Goal: Book appointment/travel/reservation

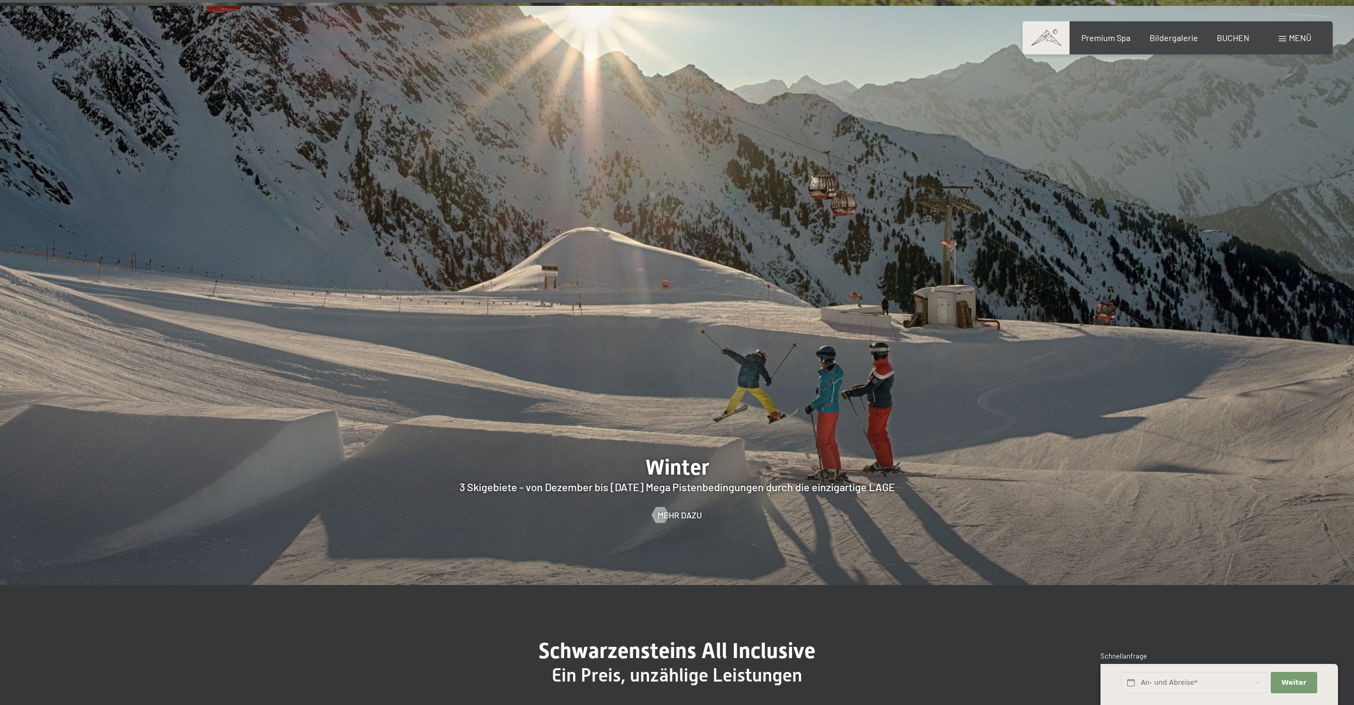
scroll to position [3828, 0]
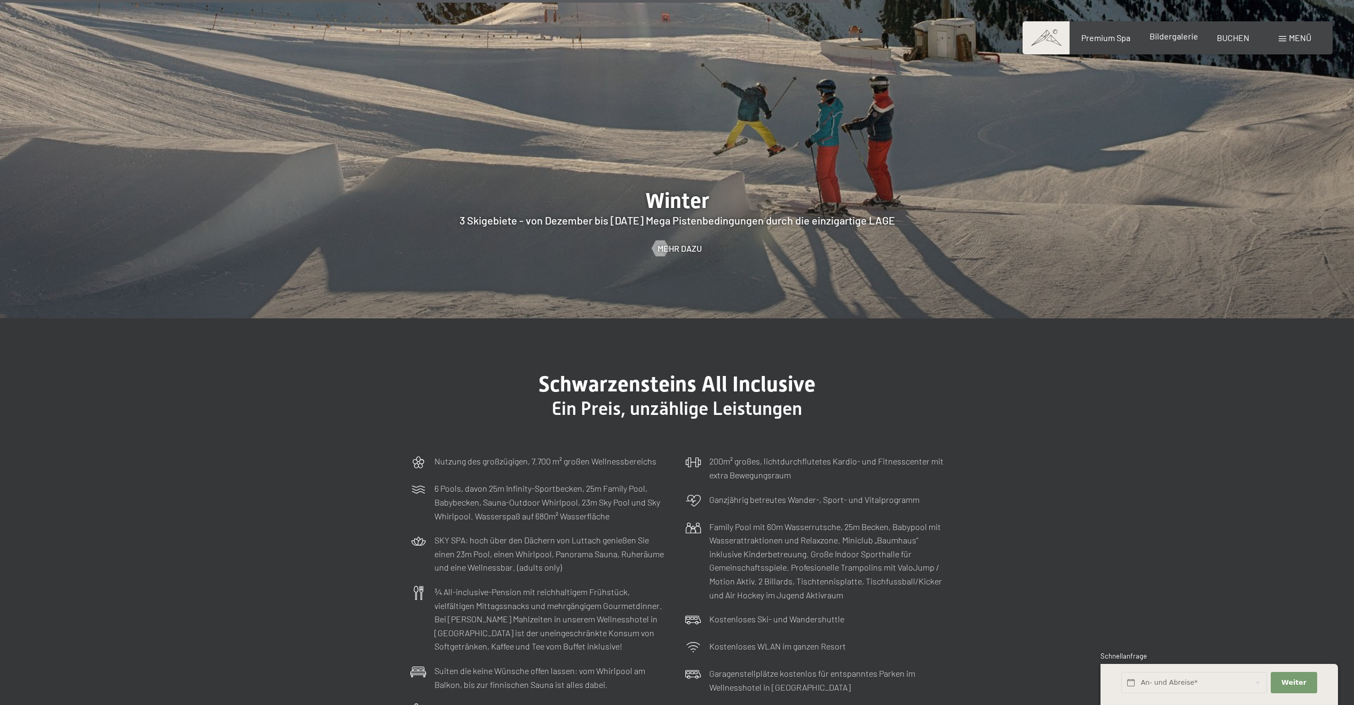
click at [1180, 42] on div "Bildergalerie" at bounding box center [1173, 36] width 49 height 12
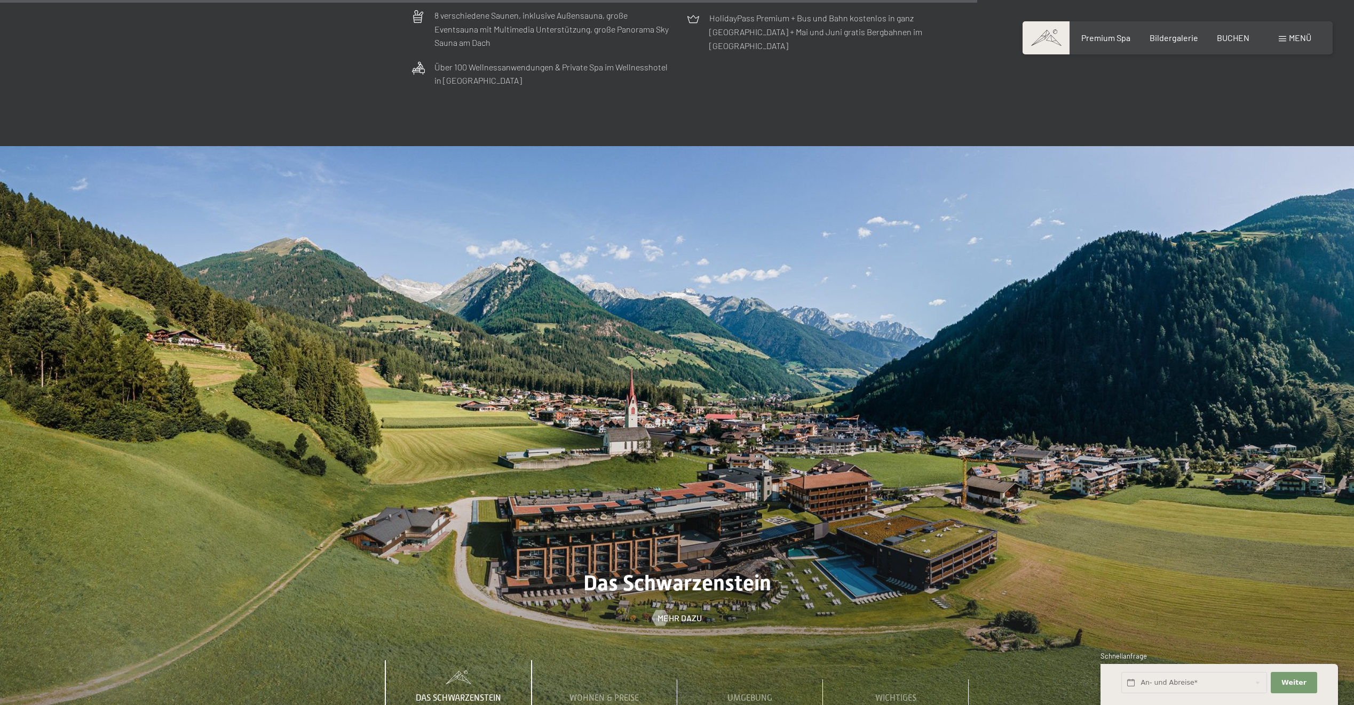
scroll to position [4509, 0]
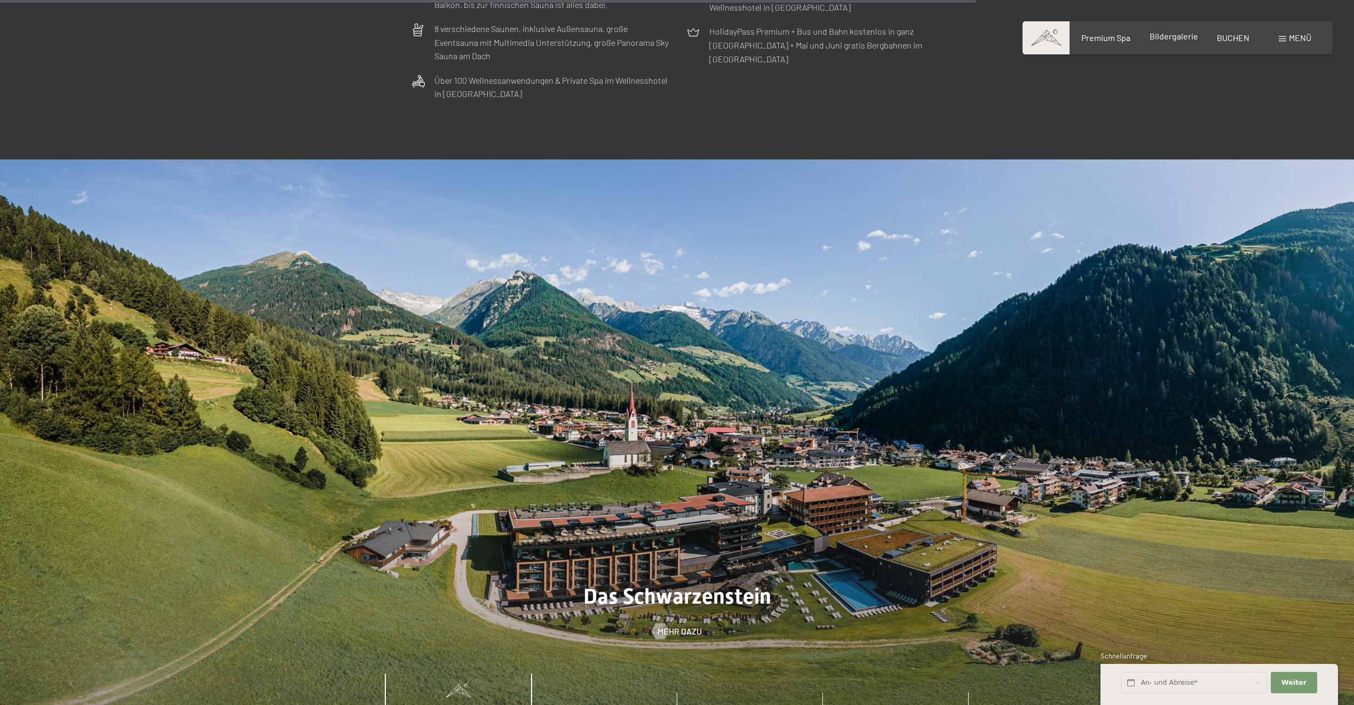
click at [1169, 36] on span "Bildergalerie" at bounding box center [1173, 36] width 49 height 10
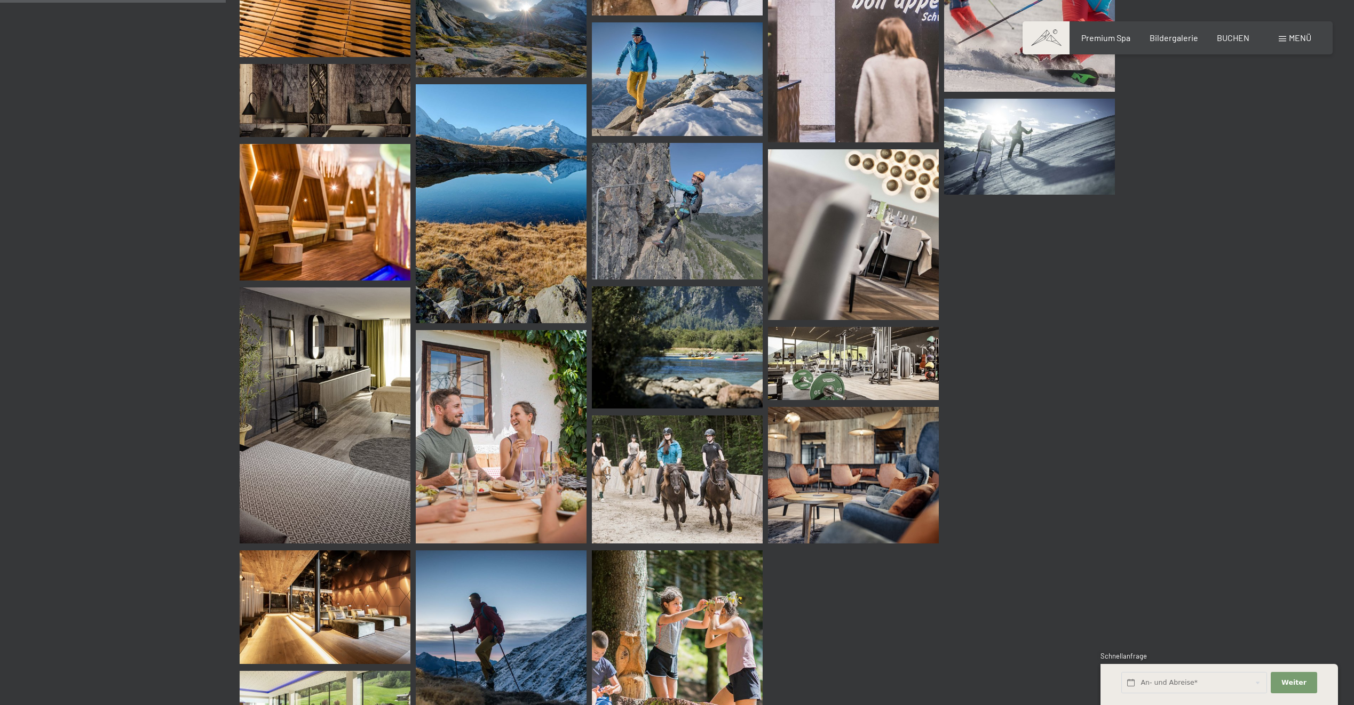
scroll to position [2214, 0]
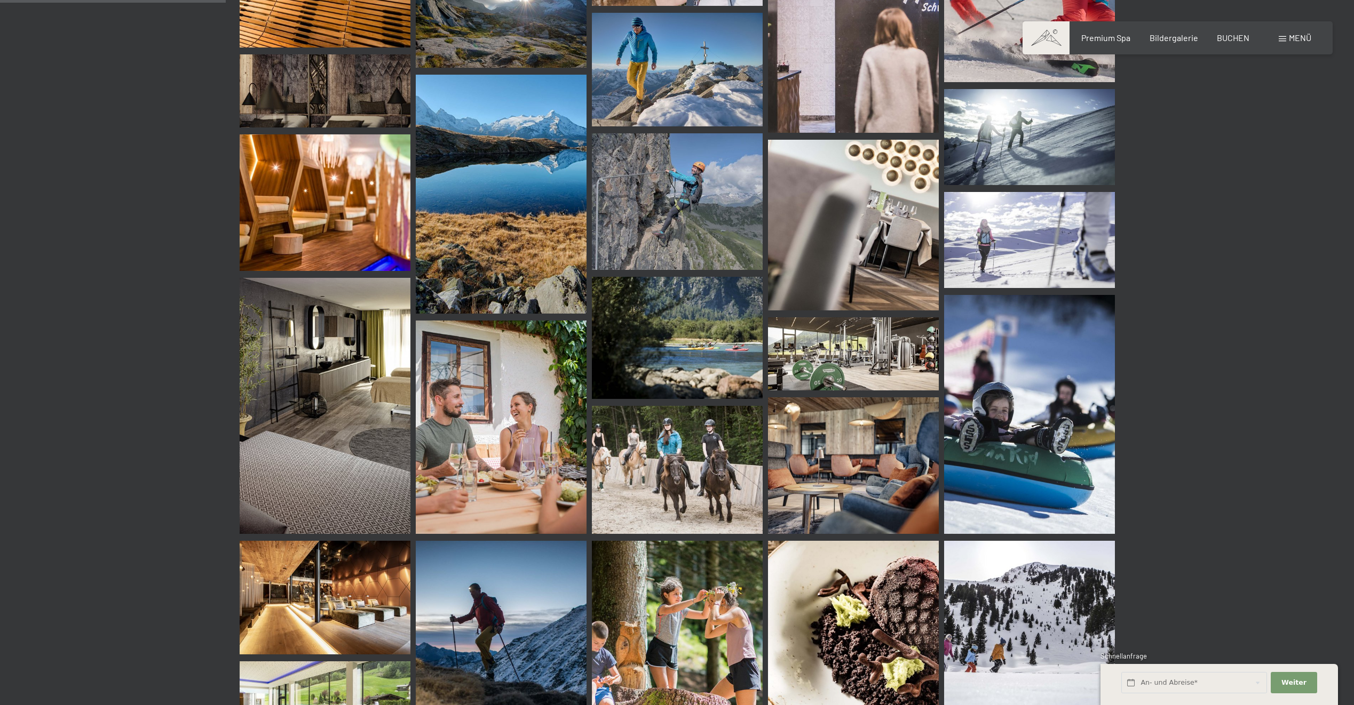
click at [529, 447] on img at bounding box center [501, 427] width 171 height 213
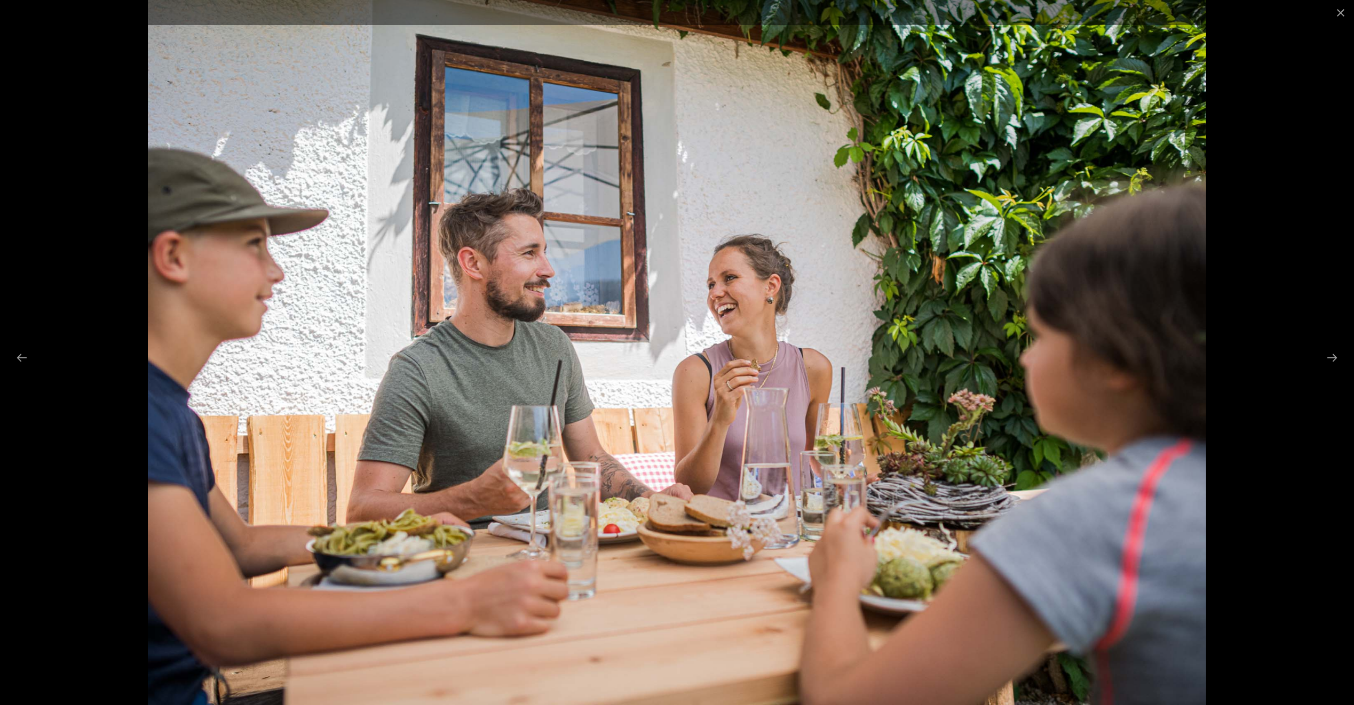
scroll to position [2201, 0]
click at [1337, 11] on button "Close gallery" at bounding box center [1340, 12] width 27 height 25
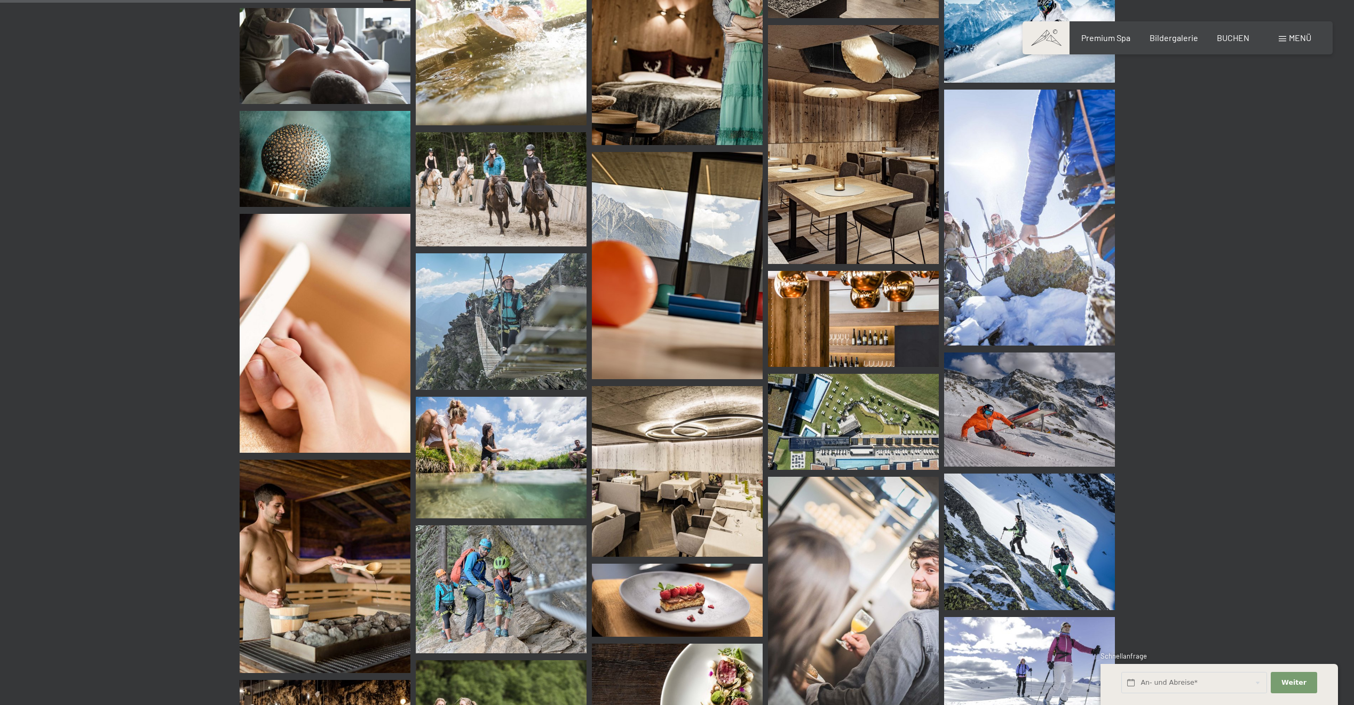
scroll to position [3868, 0]
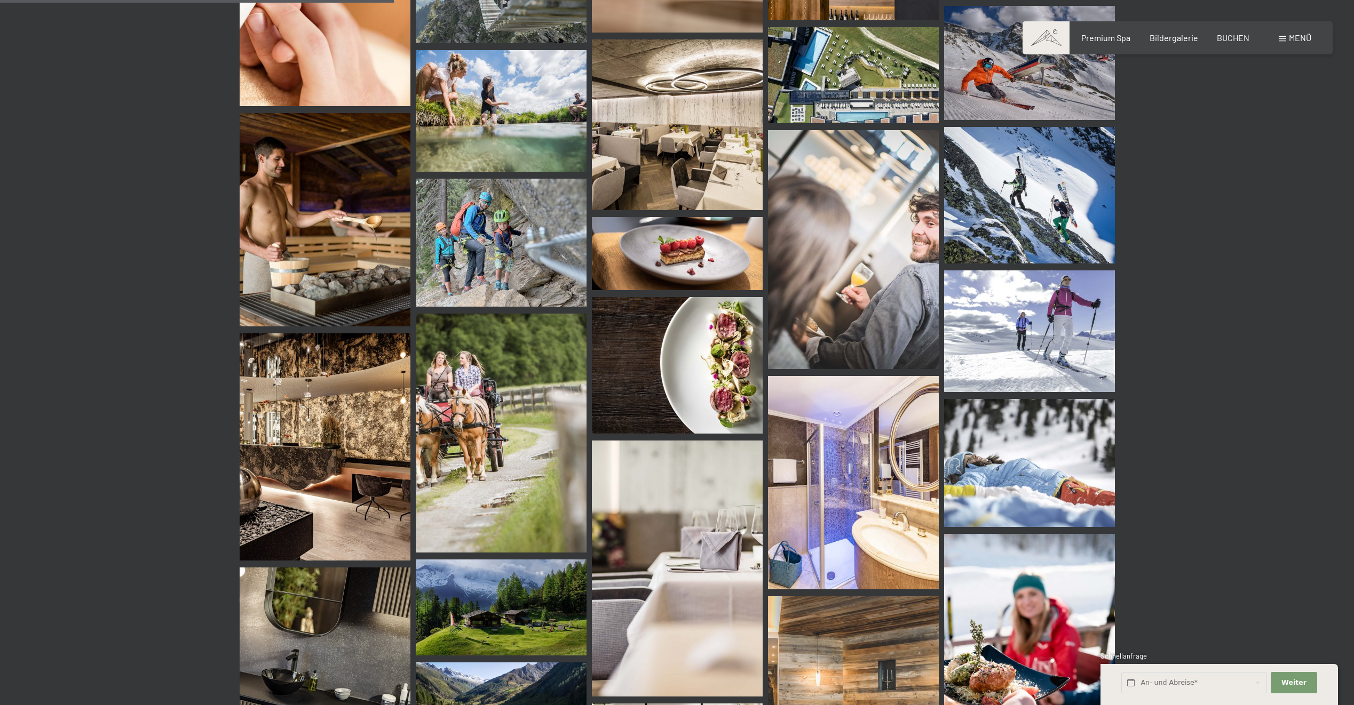
click at [343, 233] on img at bounding box center [325, 219] width 171 height 213
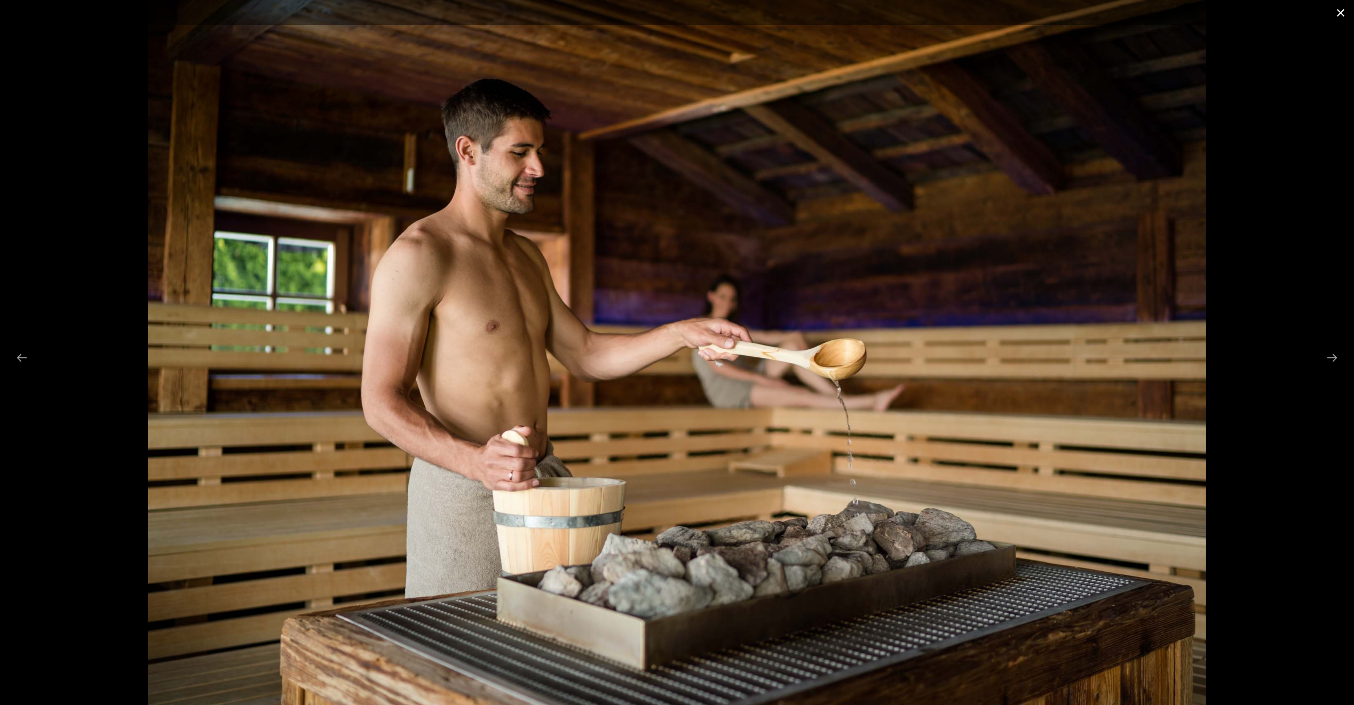
click at [1338, 14] on button "Close gallery" at bounding box center [1340, 12] width 27 height 25
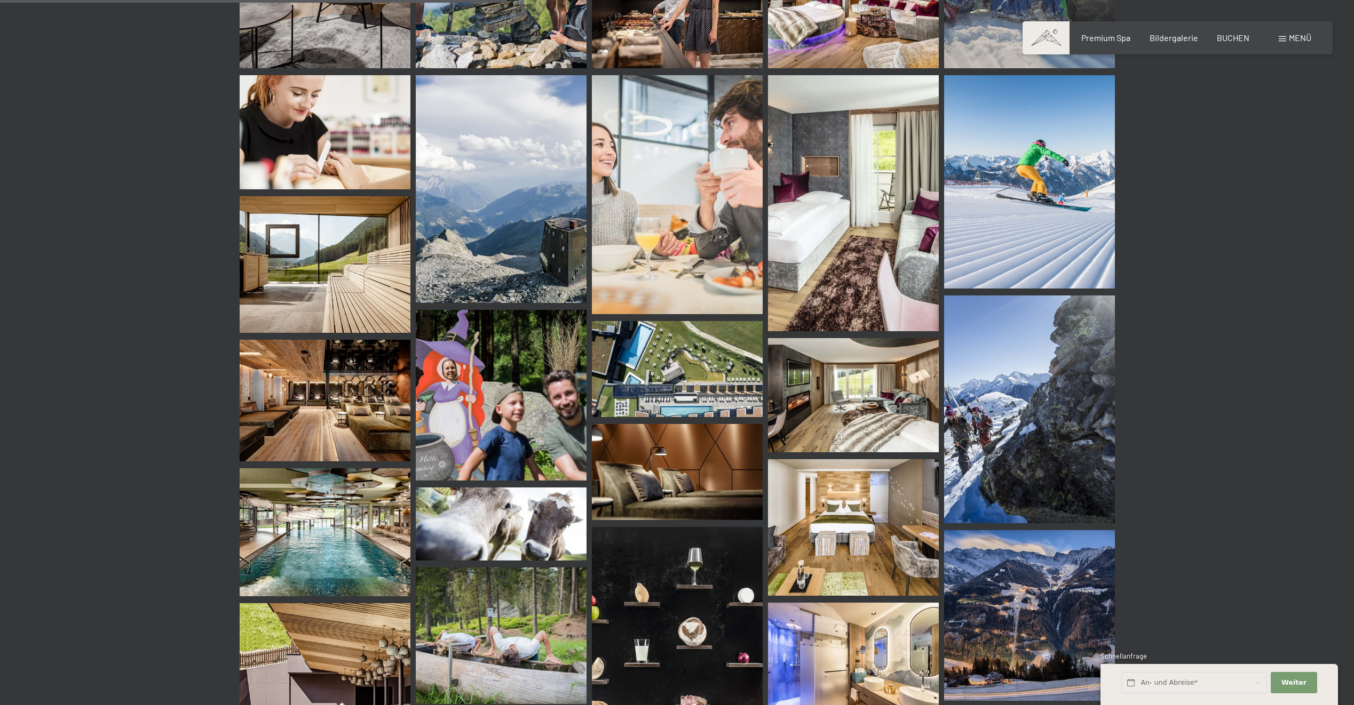
scroll to position [5176, 0]
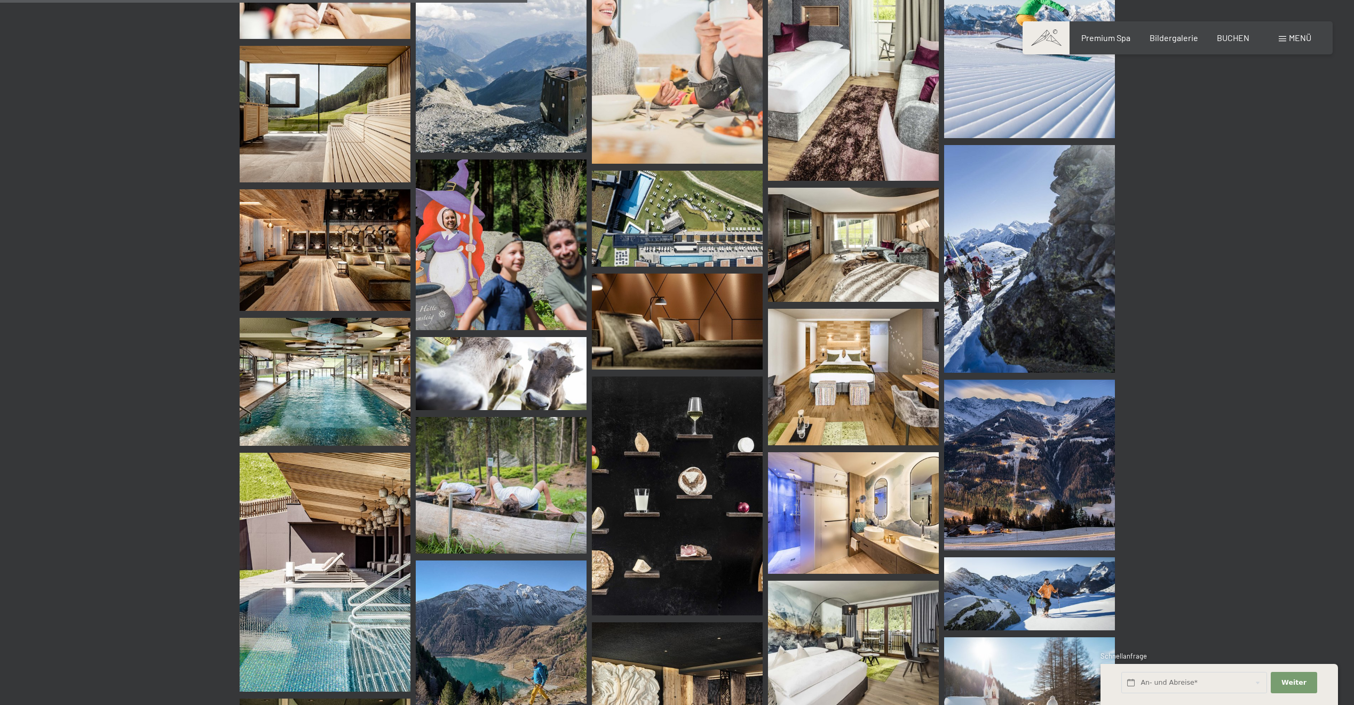
click at [520, 268] on img at bounding box center [501, 245] width 171 height 171
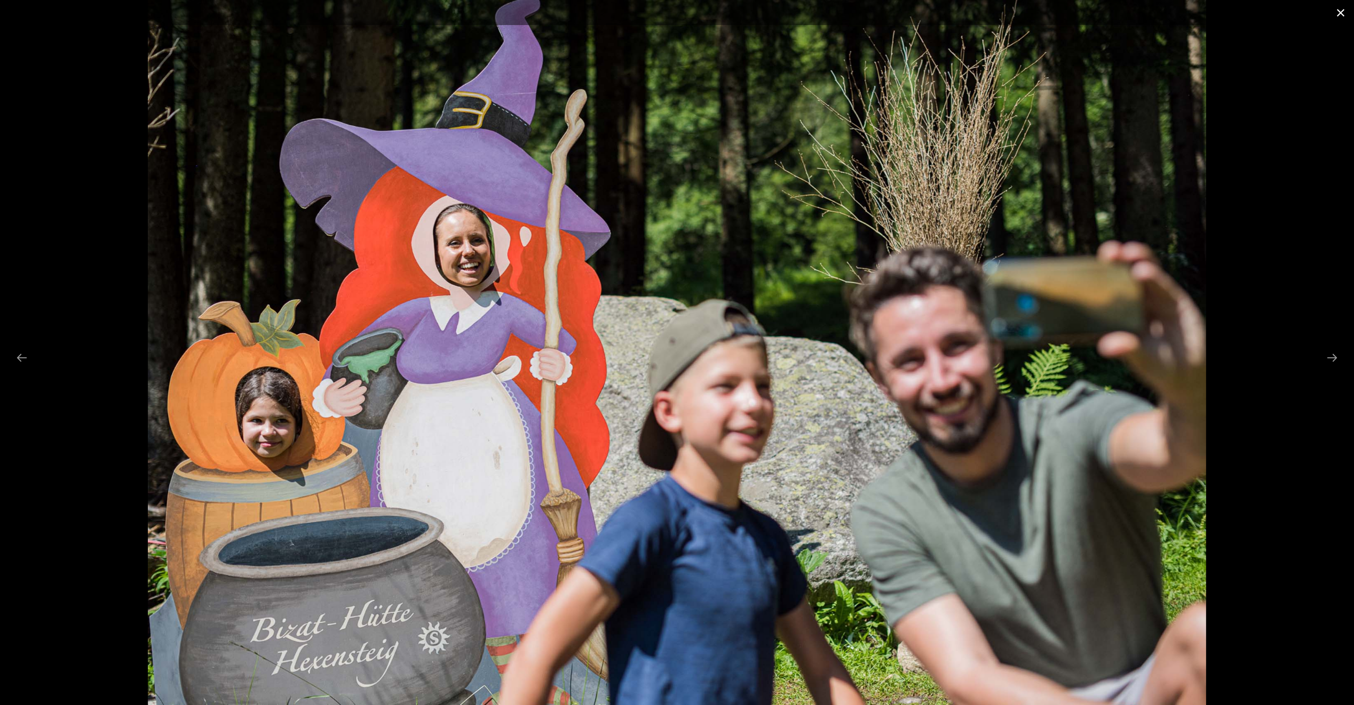
click at [1344, 15] on button "Close gallery" at bounding box center [1340, 12] width 27 height 25
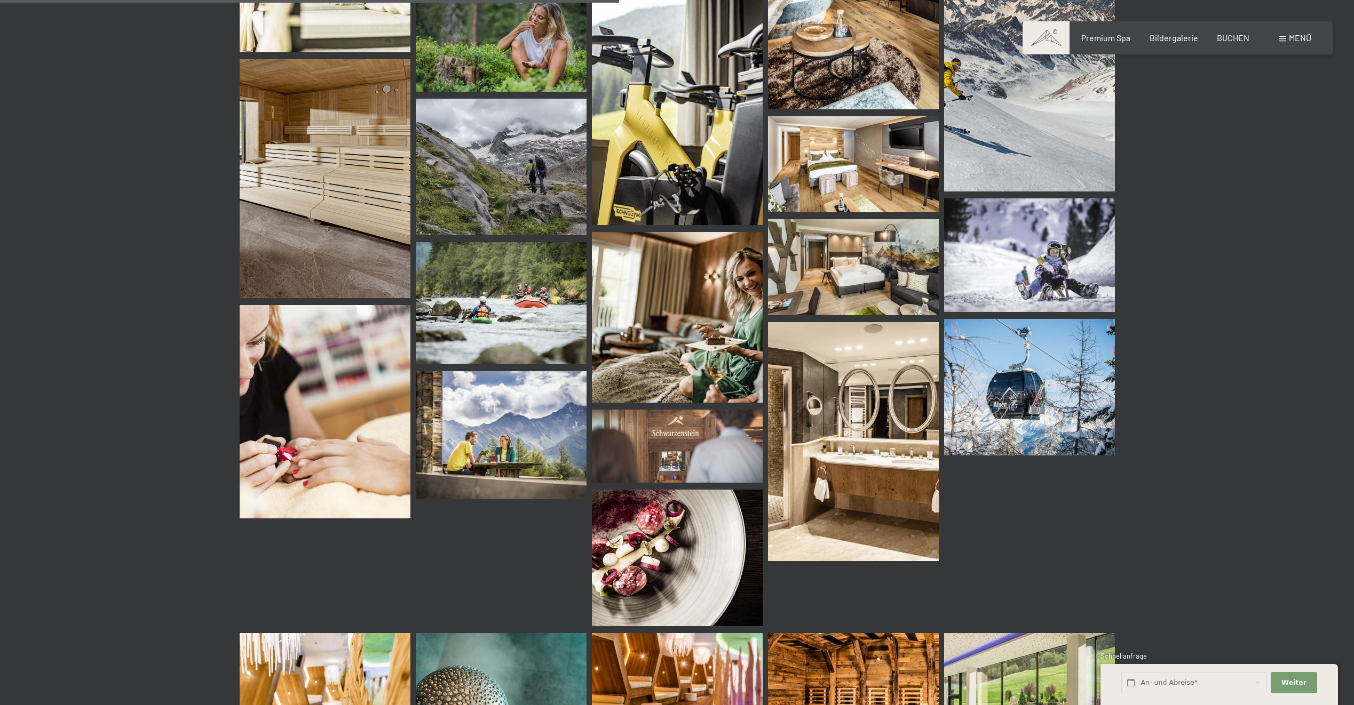
scroll to position [5868, 0]
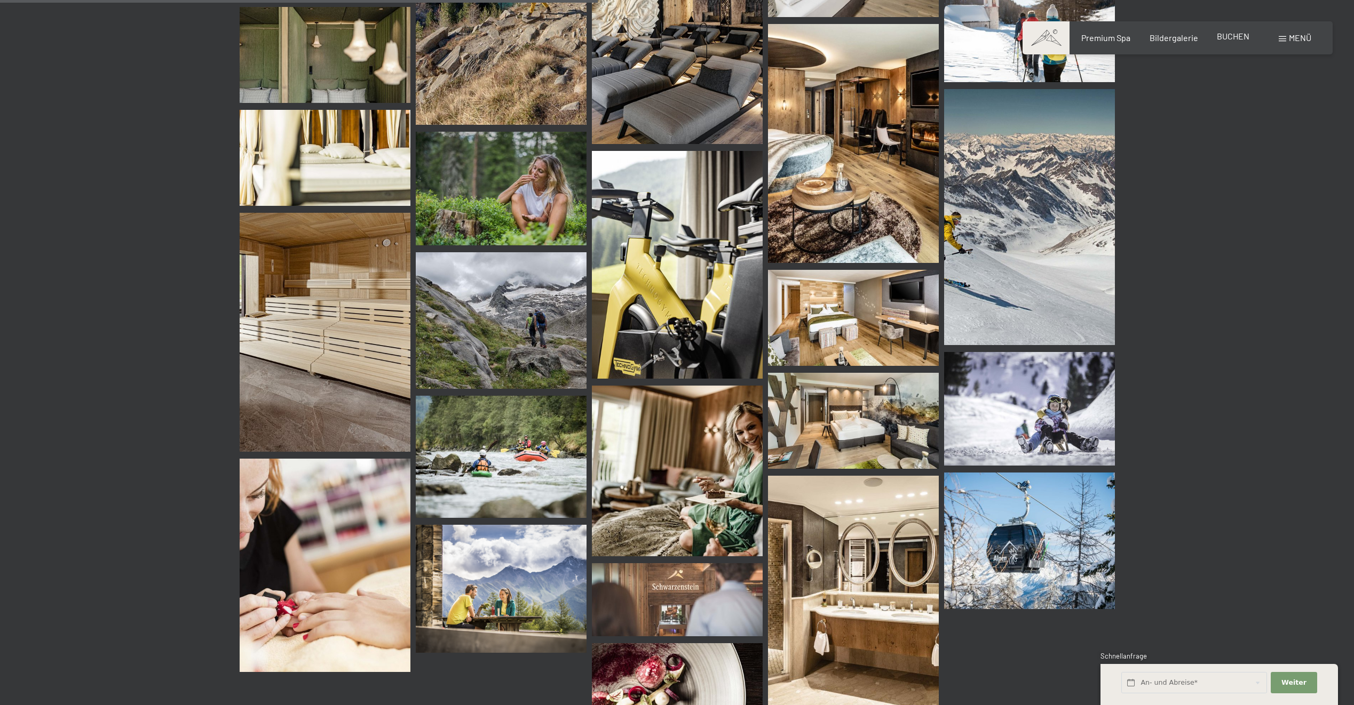
click at [1226, 37] on span "BUCHEN" at bounding box center [1233, 36] width 33 height 10
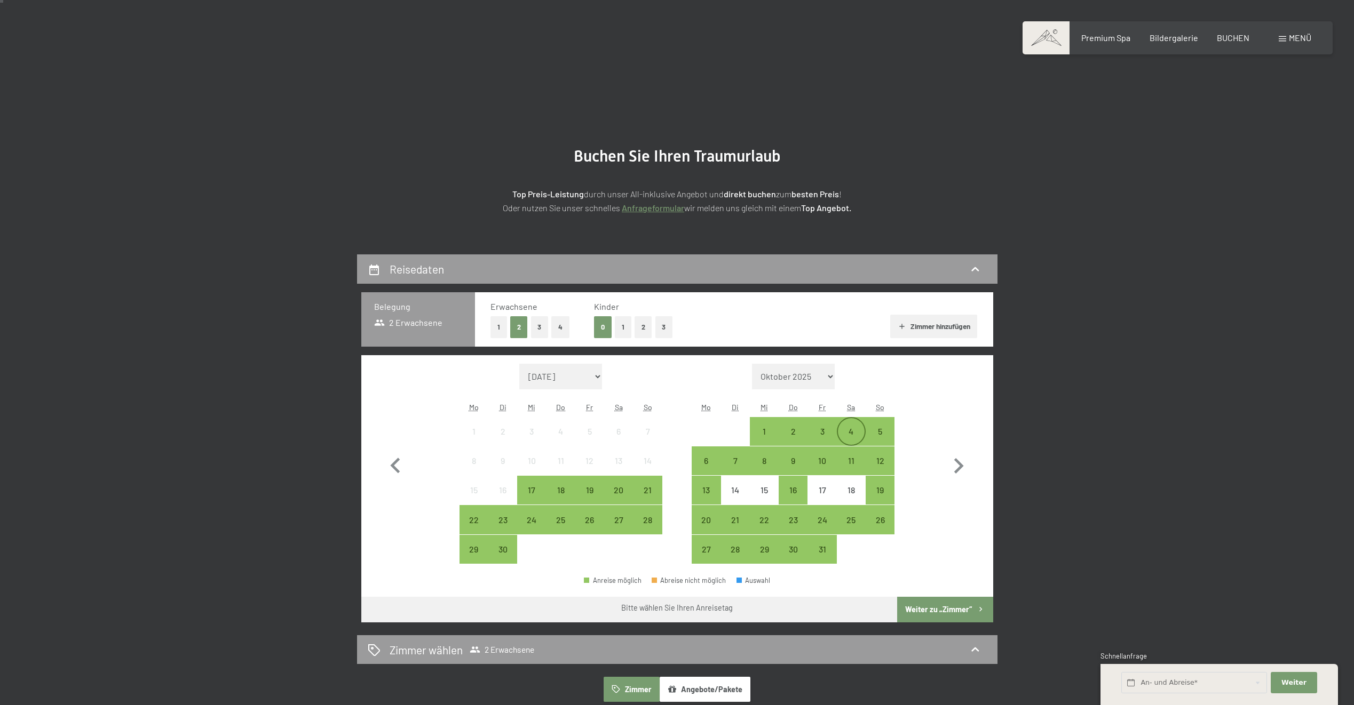
scroll to position [13, 0]
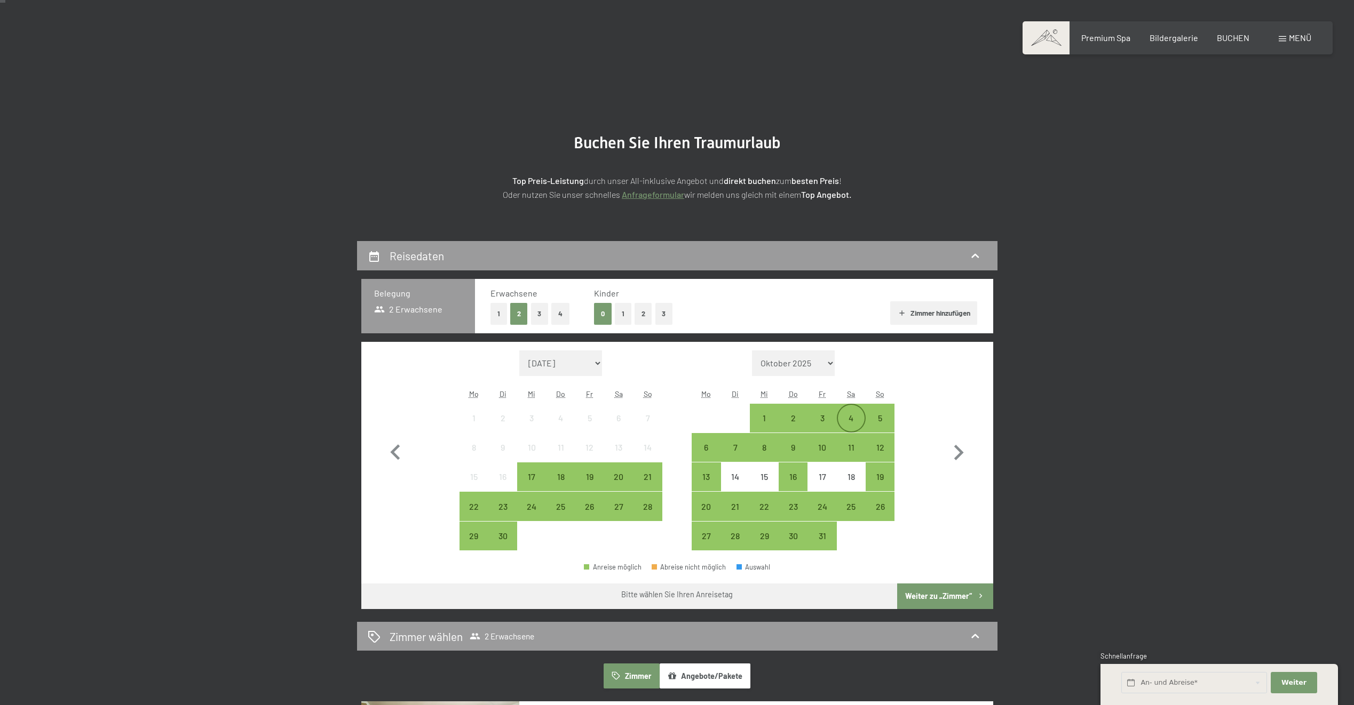
click at [851, 419] on div "4" at bounding box center [851, 427] width 27 height 27
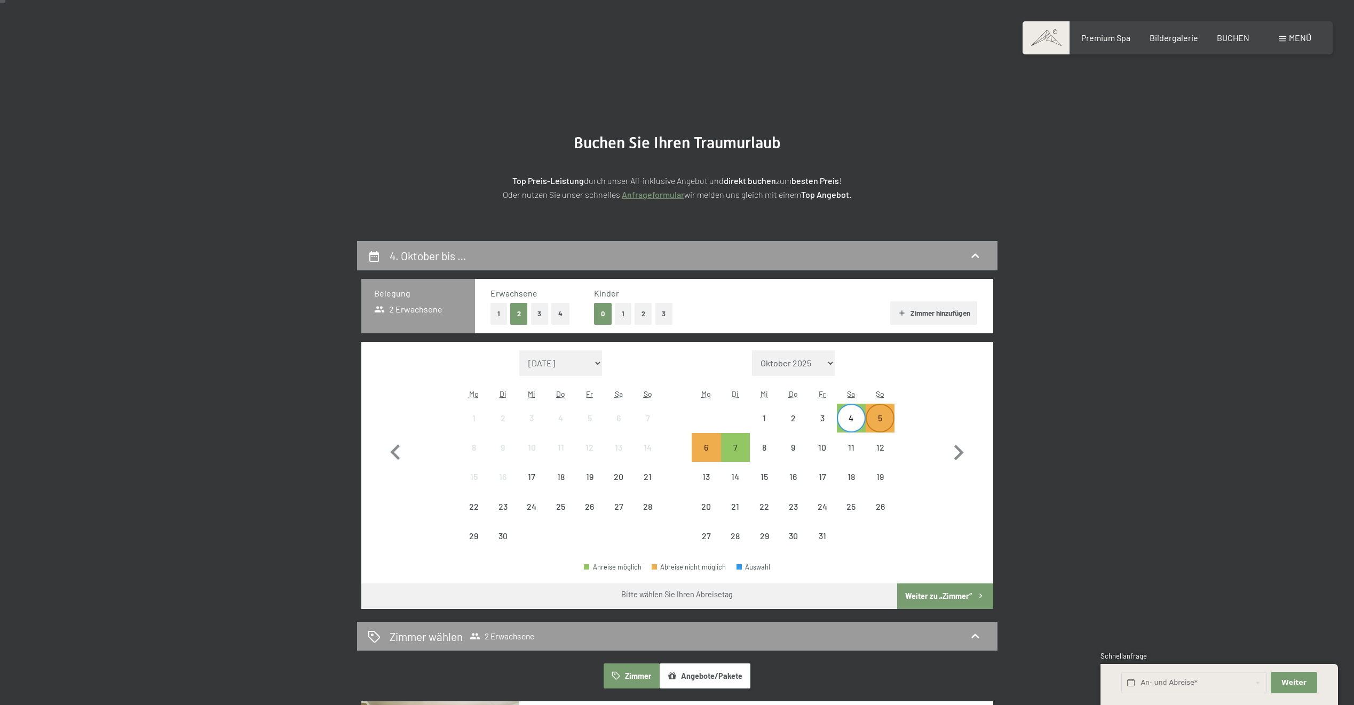
click at [884, 417] on div "5" at bounding box center [880, 427] width 27 height 27
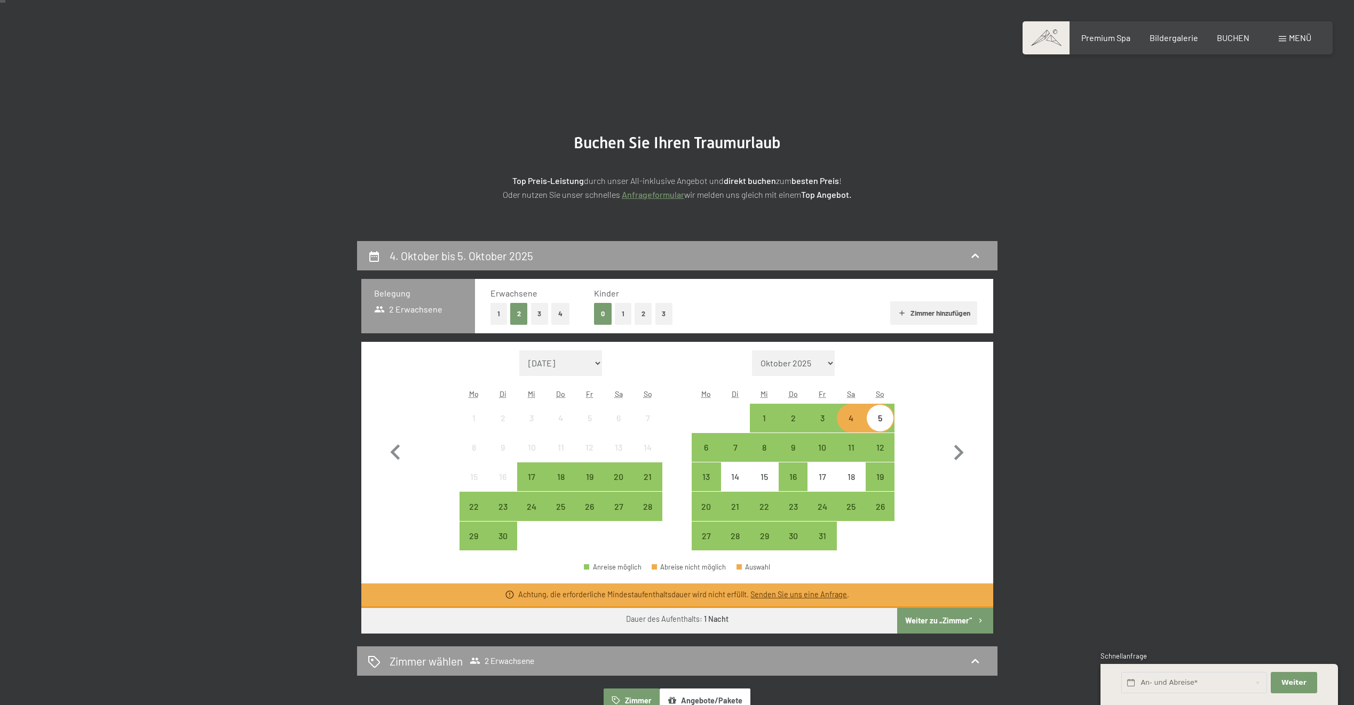
click at [960, 617] on button "Weiter zu „Zimmer“" at bounding box center [945, 621] width 96 height 26
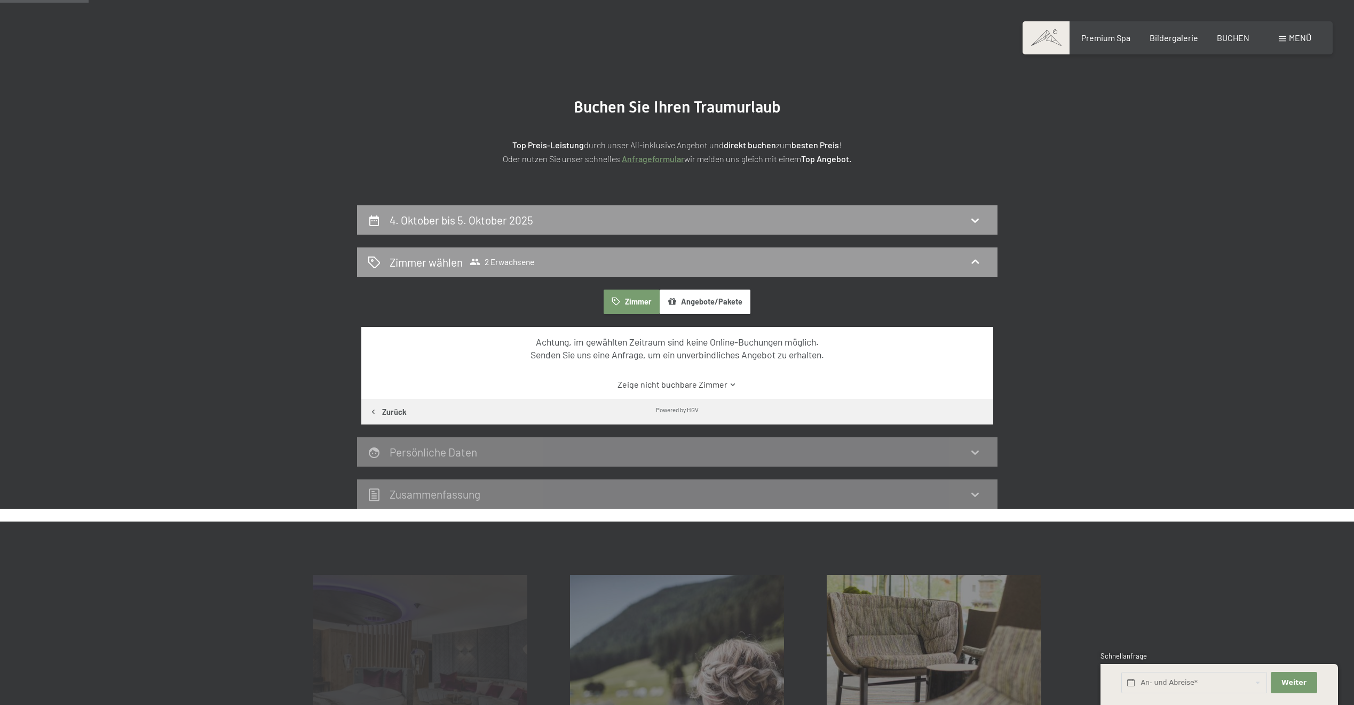
scroll to position [41, 0]
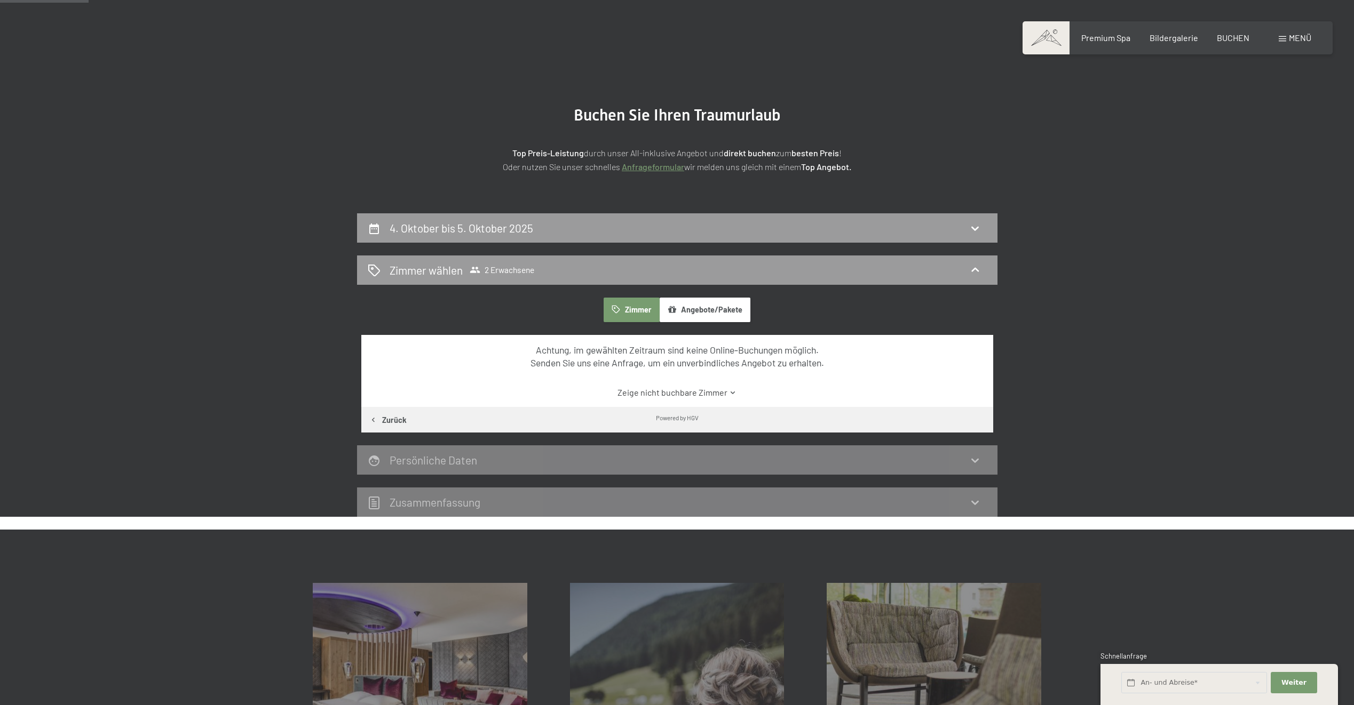
click at [693, 307] on button "Angebote/Pakete" at bounding box center [704, 310] width 91 height 25
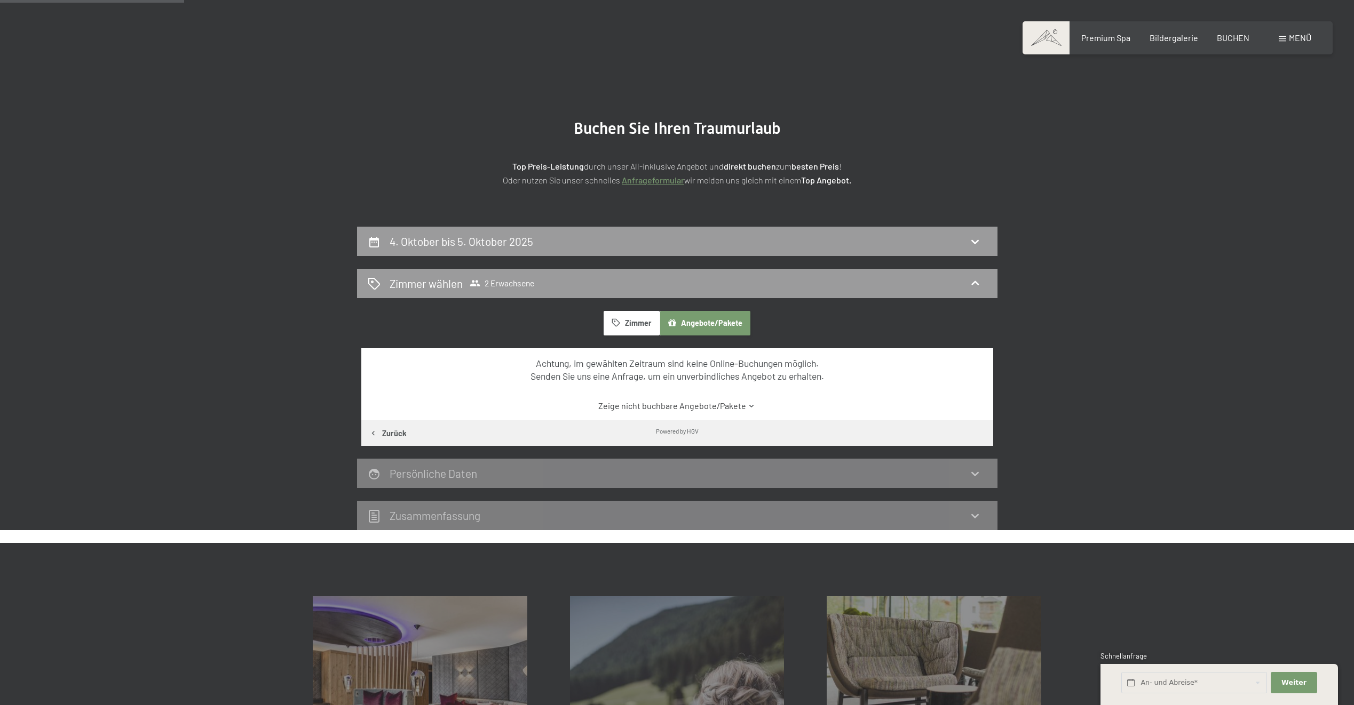
scroll to position [308, 0]
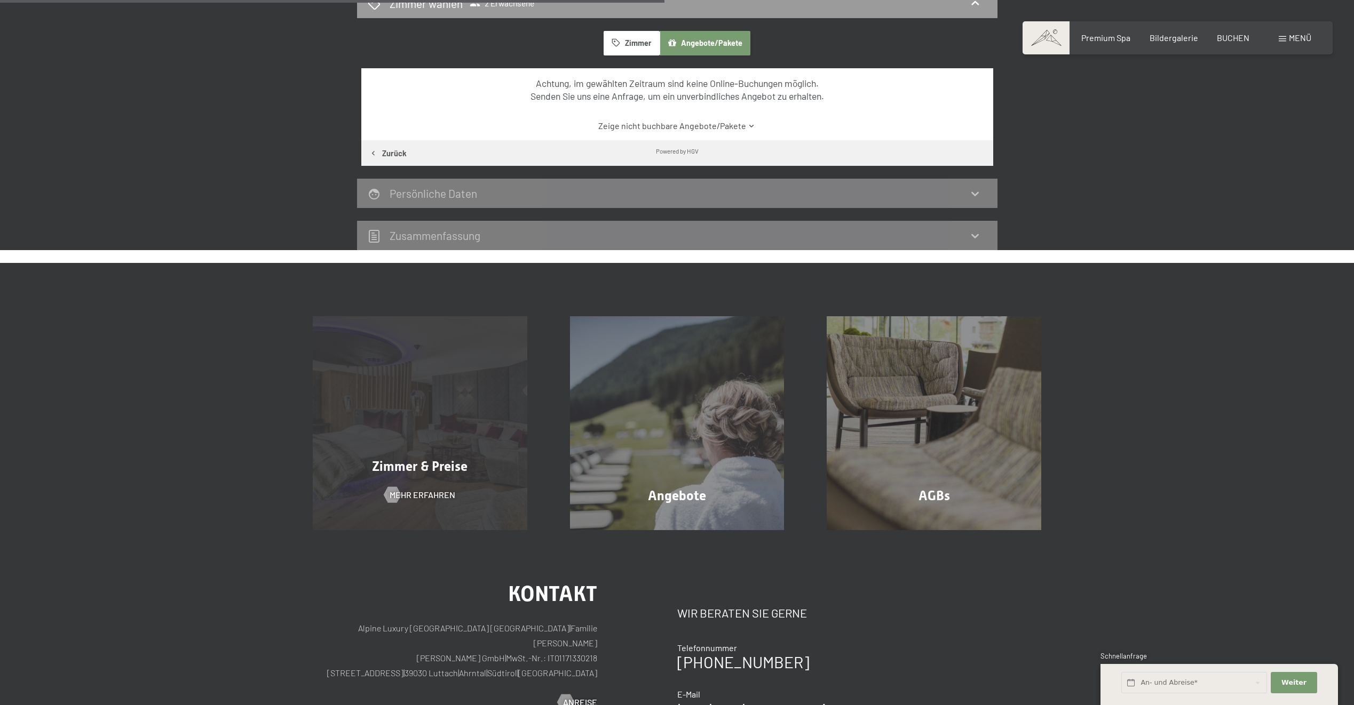
click at [424, 428] on div "Zimmer & Preise Mehr erfahren" at bounding box center [419, 423] width 257 height 214
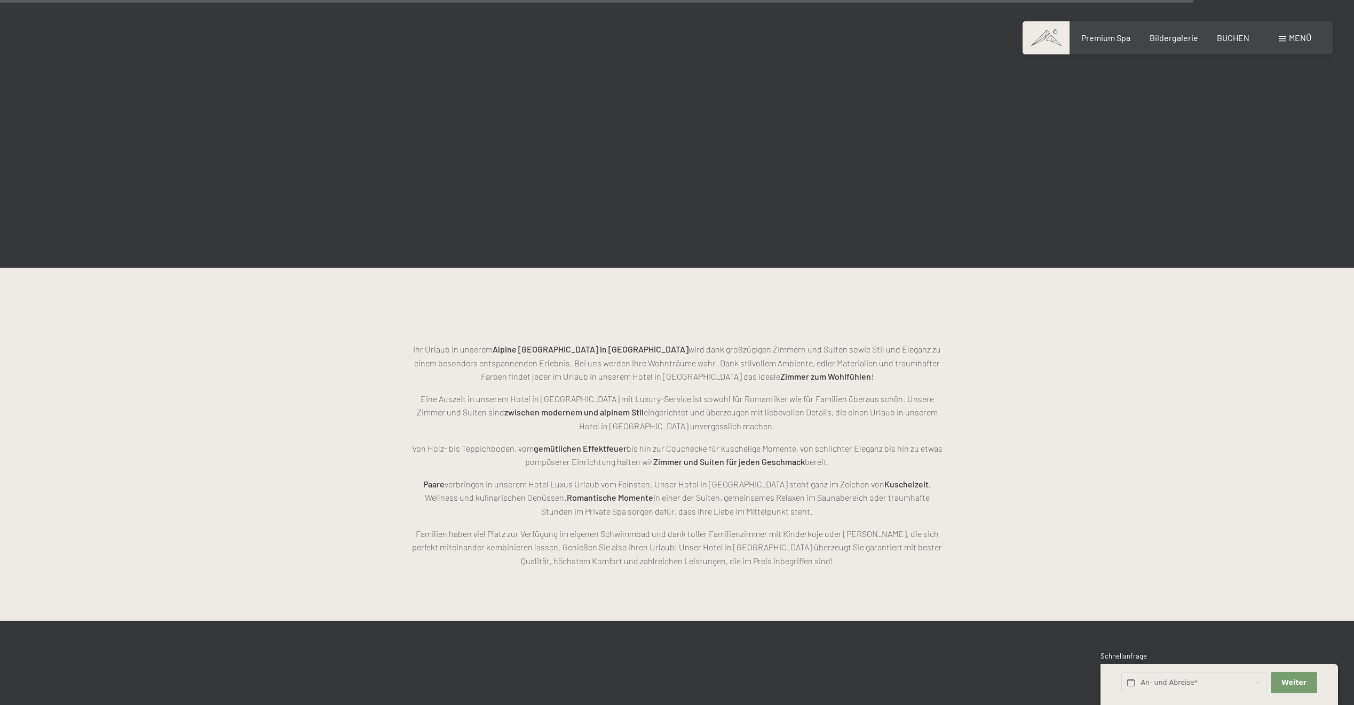
scroll to position [3028, 0]
